Goal: Manage account settings: Manage account settings

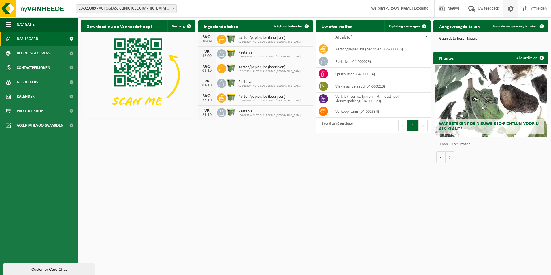
click at [510, 10] on span at bounding box center [510, 8] width 9 height 17
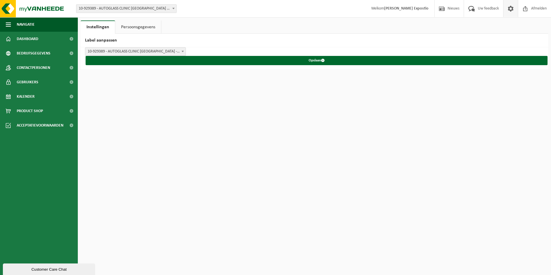
drag, startPoint x: 0, startPoint y: 0, endPoint x: 512, endPoint y: 10, distance: 511.7
click at [512, 10] on span at bounding box center [510, 8] width 9 height 17
click at [495, 6] on span "Uw feedback" at bounding box center [488, 8] width 24 height 17
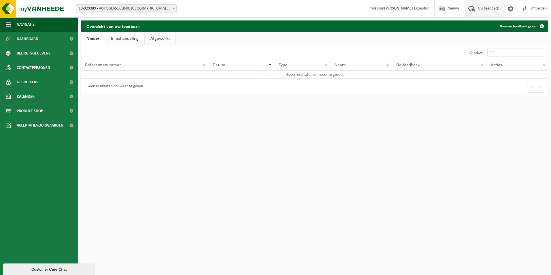
click at [415, 10] on strong "[PERSON_NAME] Expostio" at bounding box center [406, 8] width 44 height 4
click at [456, 5] on span "Nieuws" at bounding box center [453, 8] width 15 height 17
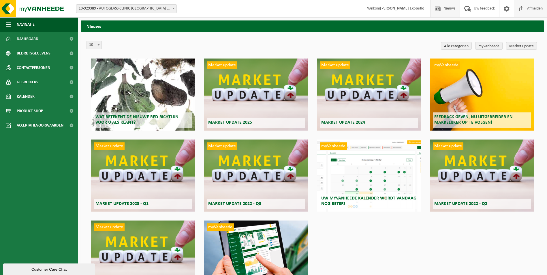
click at [532, 10] on span "Afmelden" at bounding box center [534, 8] width 18 height 17
click at [37, 40] on span "Dashboard" at bounding box center [28, 39] width 22 height 14
click at [42, 97] on link "Kalender" at bounding box center [39, 96] width 78 height 14
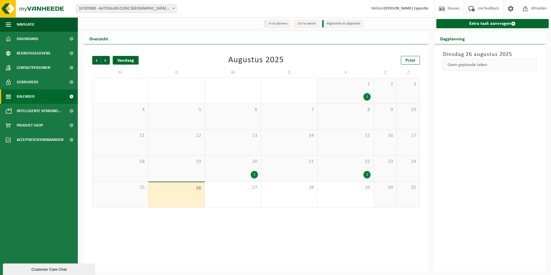
click at [117, 62] on div "Vandaag" at bounding box center [126, 60] width 26 height 9
click at [107, 63] on span "Volgende" at bounding box center [105, 60] width 9 height 9
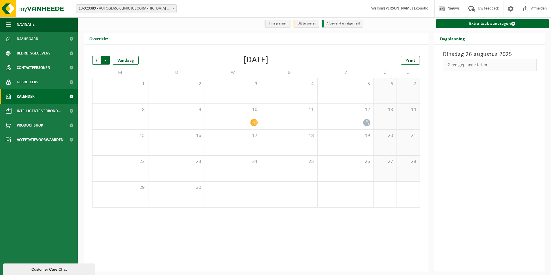
click at [96, 61] on span "Vorige" at bounding box center [96, 60] width 9 height 9
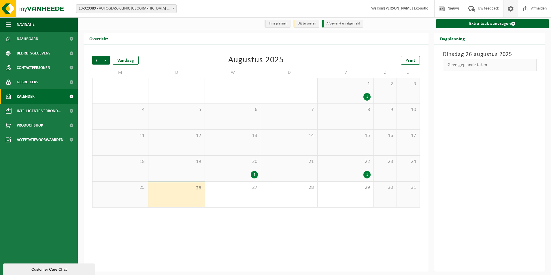
click at [511, 10] on span at bounding box center [510, 8] width 9 height 17
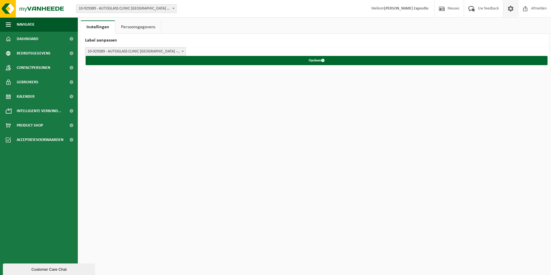
click at [135, 29] on link "Persoonsgegevens" at bounding box center [138, 26] width 46 height 13
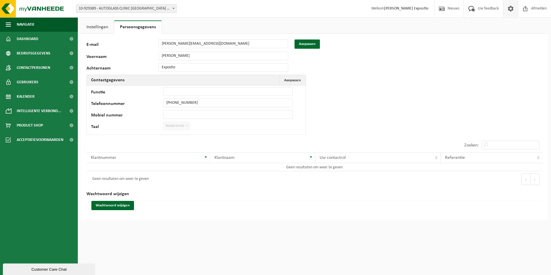
click at [186, 126] on span at bounding box center [187, 125] width 6 height 7
click at [182, 127] on span "Nederlands" at bounding box center [176, 126] width 27 height 8
click at [91, 24] on link "Instellingen" at bounding box center [97, 26] width 33 height 13
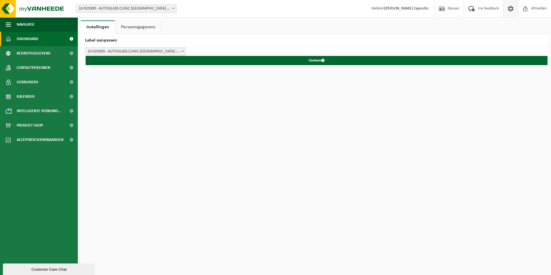
click at [28, 40] on span "Dashboard" at bounding box center [28, 39] width 22 height 14
